Goal: Information Seeking & Learning: Learn about a topic

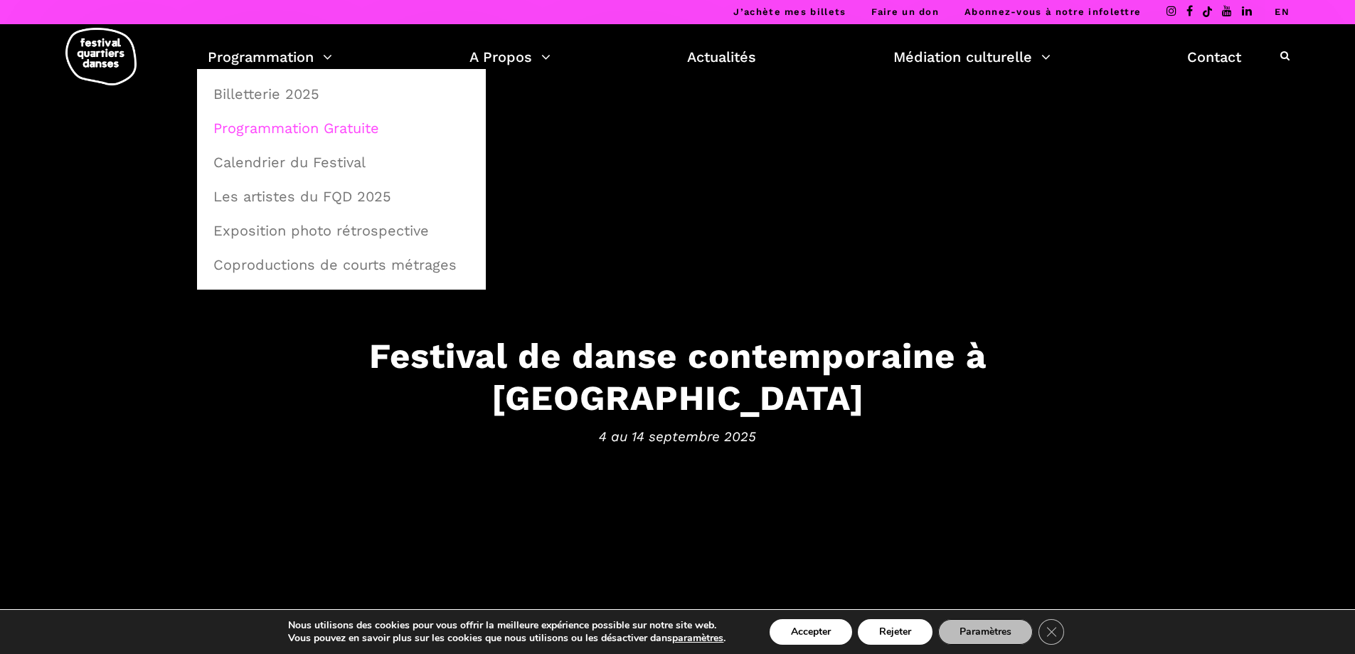
click at [325, 124] on link "Programmation Gratuite" at bounding box center [341, 128] width 273 height 33
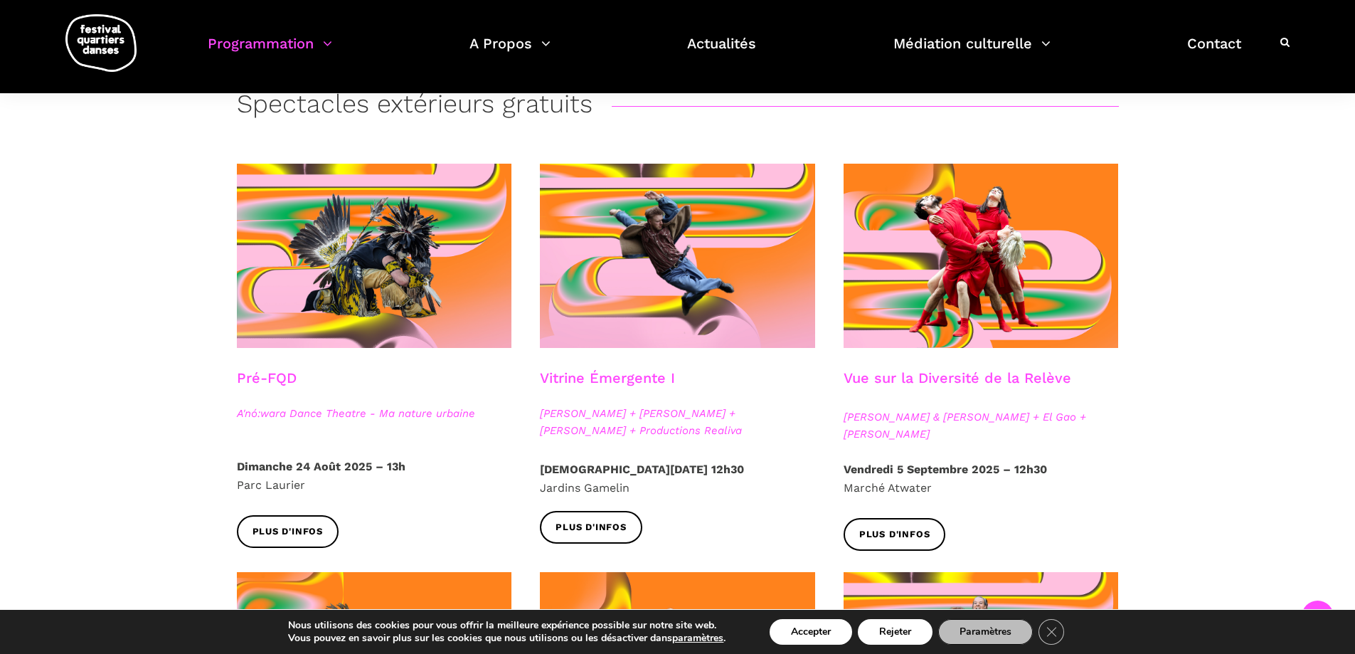
scroll to position [356, 0]
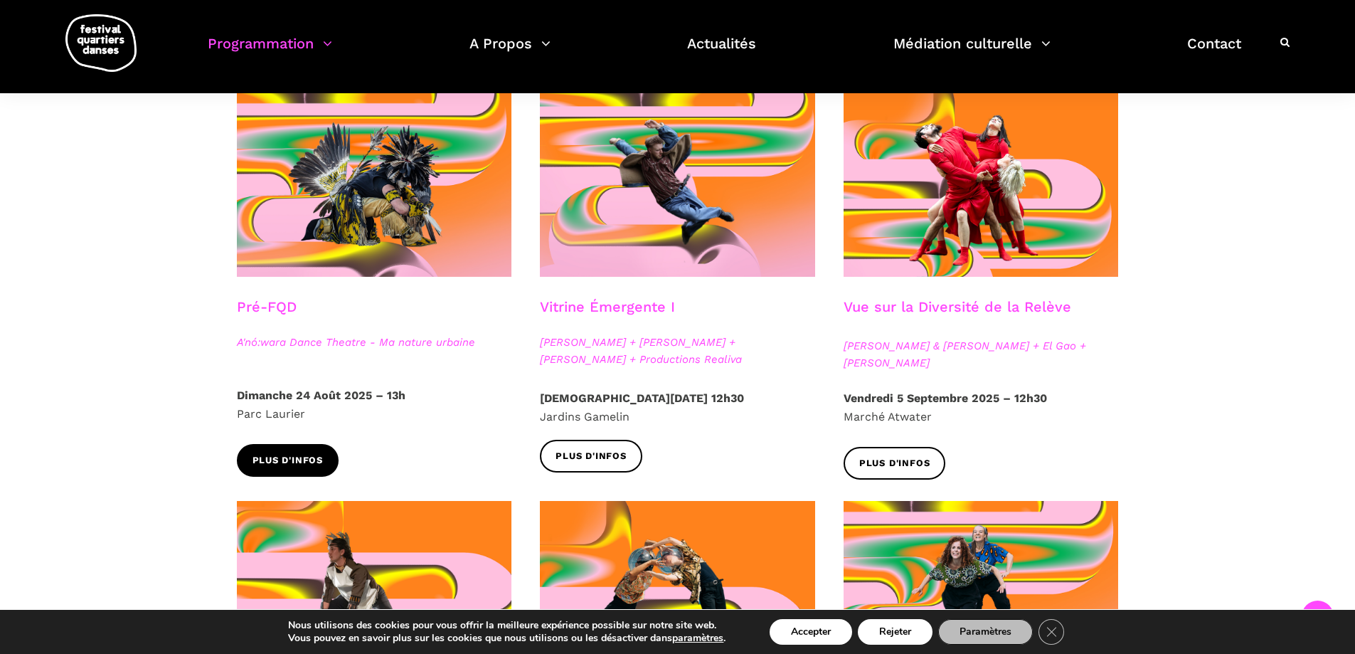
click at [265, 457] on span "Plus d'infos" at bounding box center [287, 460] width 71 height 15
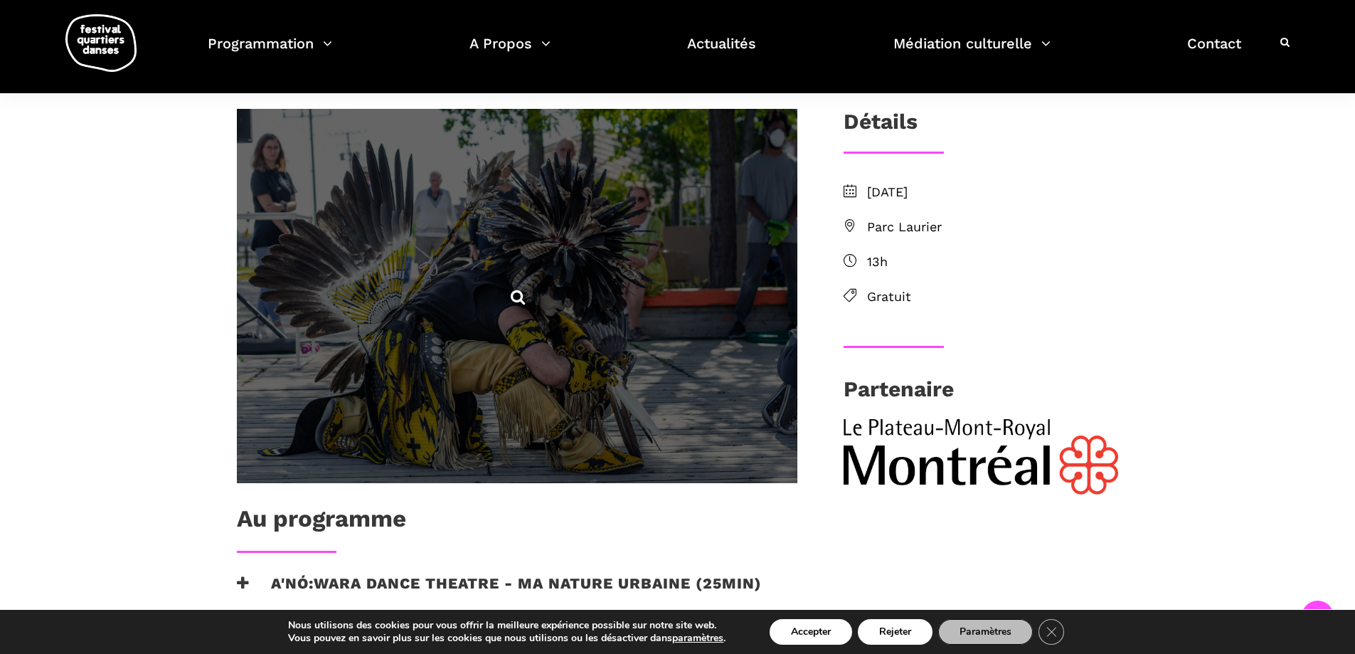
scroll to position [356, 0]
